Goal: Transaction & Acquisition: Purchase product/service

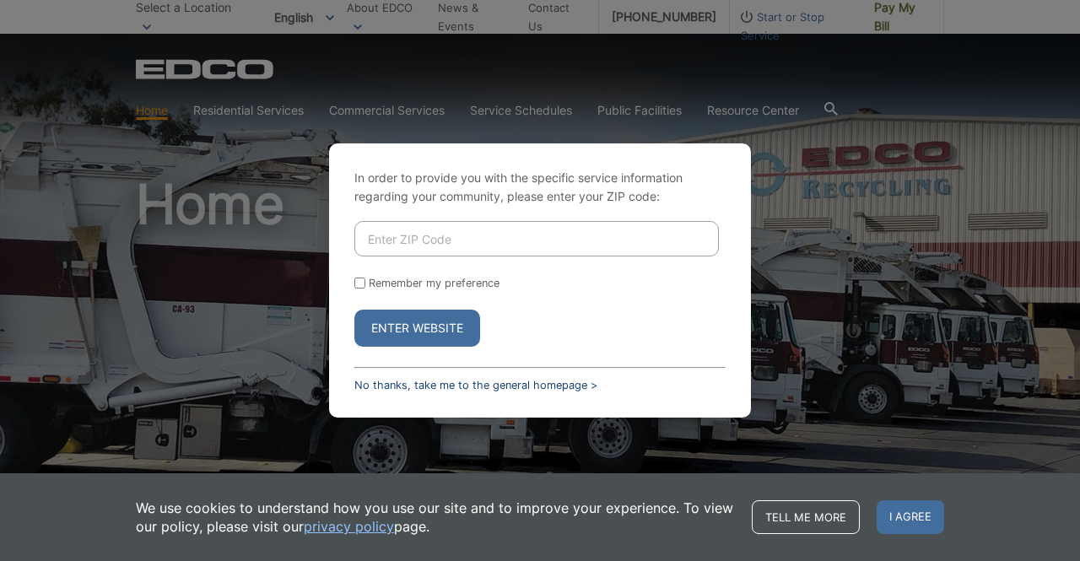
click at [393, 386] on link "No thanks, take me to the general homepage >" at bounding box center [475, 385] width 243 height 13
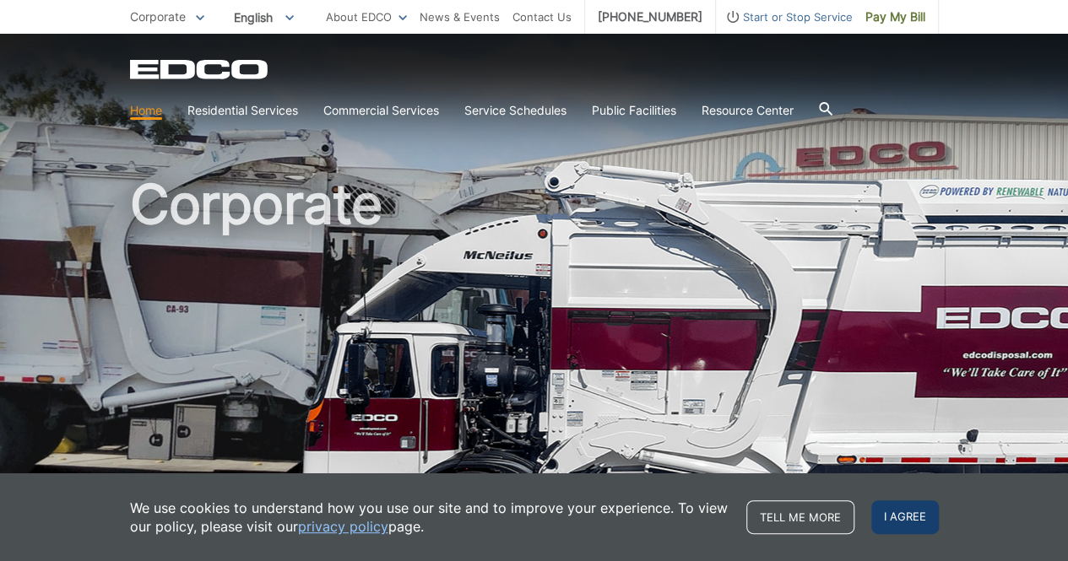
click at [903, 518] on span "I agree" at bounding box center [905, 517] width 68 height 34
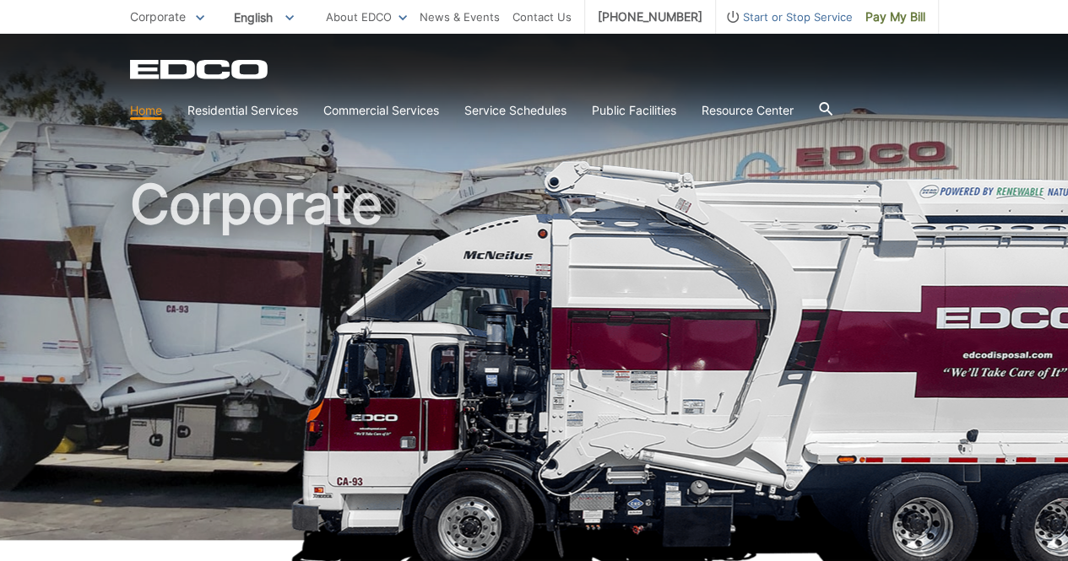
click at [265, 116] on link "Residential Services" at bounding box center [242, 110] width 111 height 19
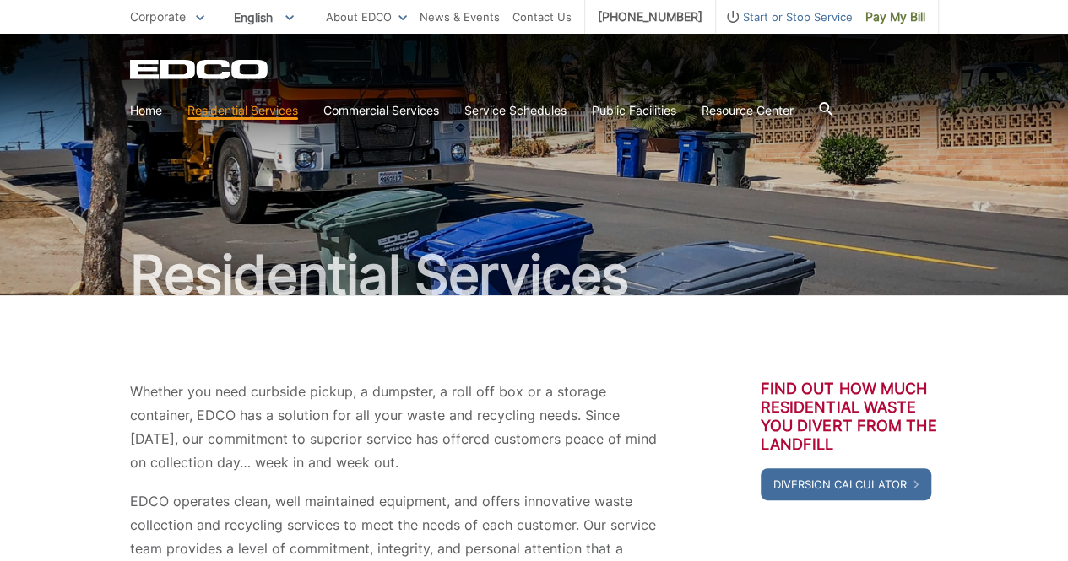
click at [259, 118] on link "Residential Services" at bounding box center [242, 110] width 111 height 19
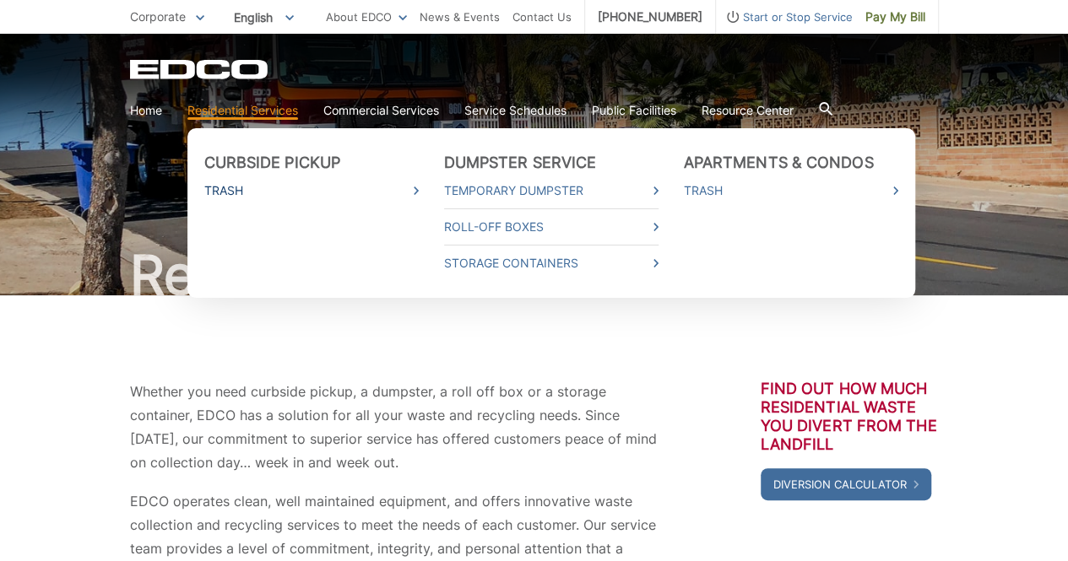
click at [224, 195] on link "Trash" at bounding box center [311, 190] width 214 height 19
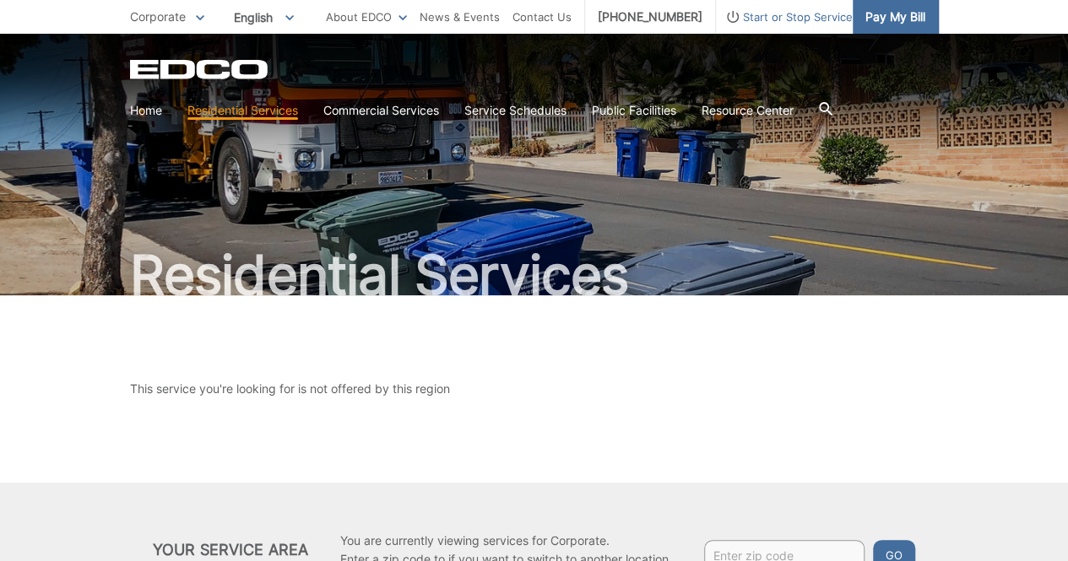
click at [891, 19] on span "Pay My Bill" at bounding box center [895, 17] width 60 height 19
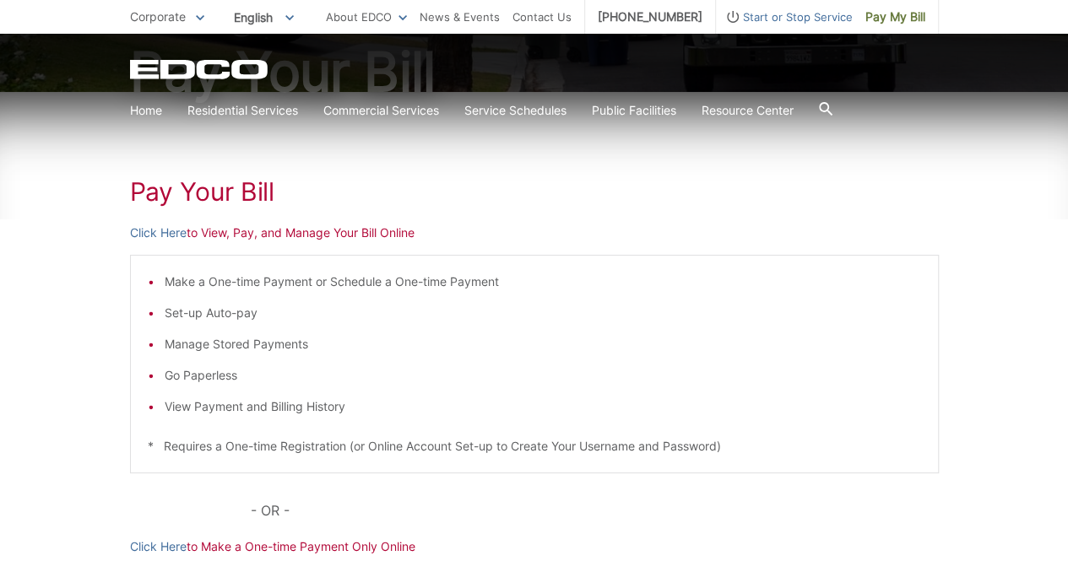
scroll to position [203, 0]
click at [146, 232] on link "Click Here" at bounding box center [158, 233] width 57 height 19
